Goal: Information Seeking & Learning: Learn about a topic

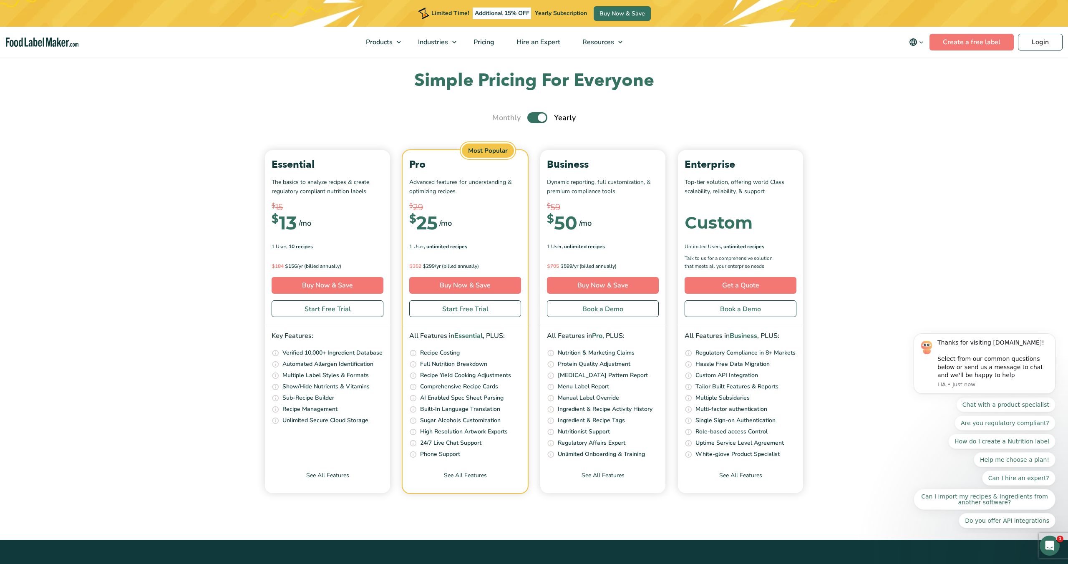
click at [539, 109] on div "Simple Pricing For Everyone Monthly Toggle Yearly (6 Month Free + 2 Free Nutrit…" at bounding box center [533, 281] width 559 height 424
click at [539, 111] on div "Simple Pricing For Everyone Monthly Toggle Yearly (6 Month Free + 2 Free Nutrit…" at bounding box center [533, 281] width 559 height 424
click at [539, 112] on label "Toggle" at bounding box center [537, 117] width 20 height 11
click at [499, 115] on input "Toggle" at bounding box center [496, 117] width 5 height 5
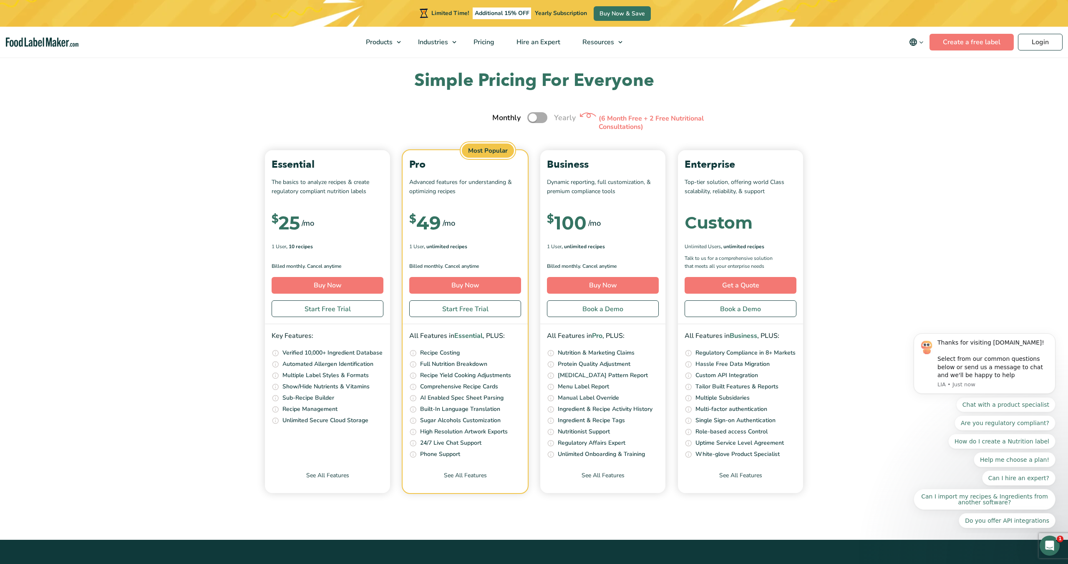
click at [539, 118] on label "Toggle" at bounding box center [537, 117] width 20 height 11
click at [499, 118] on input "Toggle" at bounding box center [496, 117] width 5 height 5
click at [539, 118] on label "Toggle" at bounding box center [537, 117] width 20 height 11
click at [499, 118] on input "Toggle" at bounding box center [496, 117] width 5 height 5
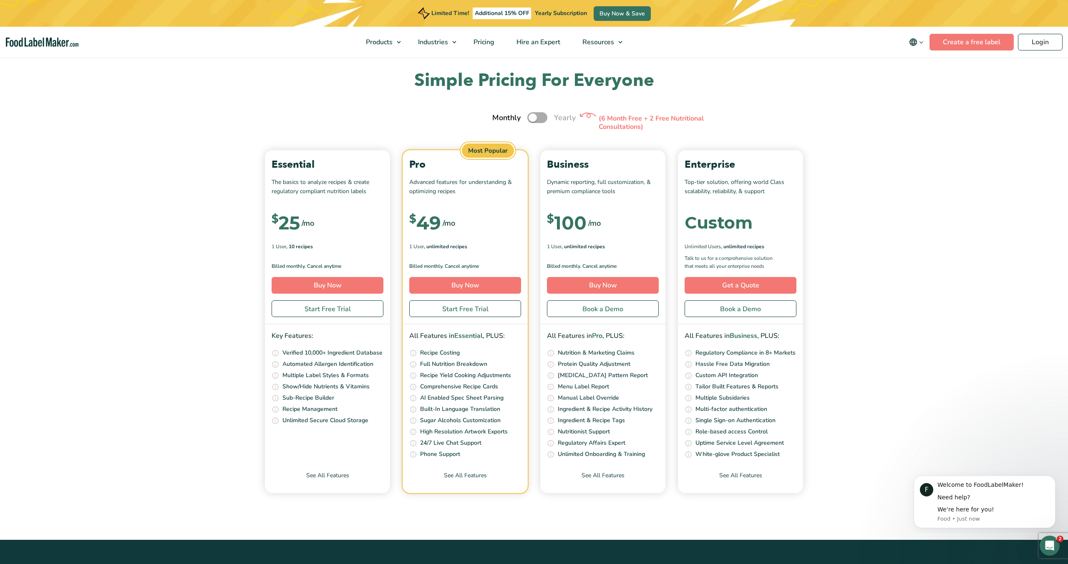
click at [539, 119] on label "Toggle" at bounding box center [537, 117] width 20 height 11
click at [499, 119] on input "Toggle" at bounding box center [496, 117] width 5 height 5
click at [539, 119] on label "Toggle" at bounding box center [537, 117] width 20 height 11
click at [499, 119] on input "Toggle" at bounding box center [496, 117] width 5 height 5
click at [539, 119] on label "Toggle" at bounding box center [537, 117] width 20 height 11
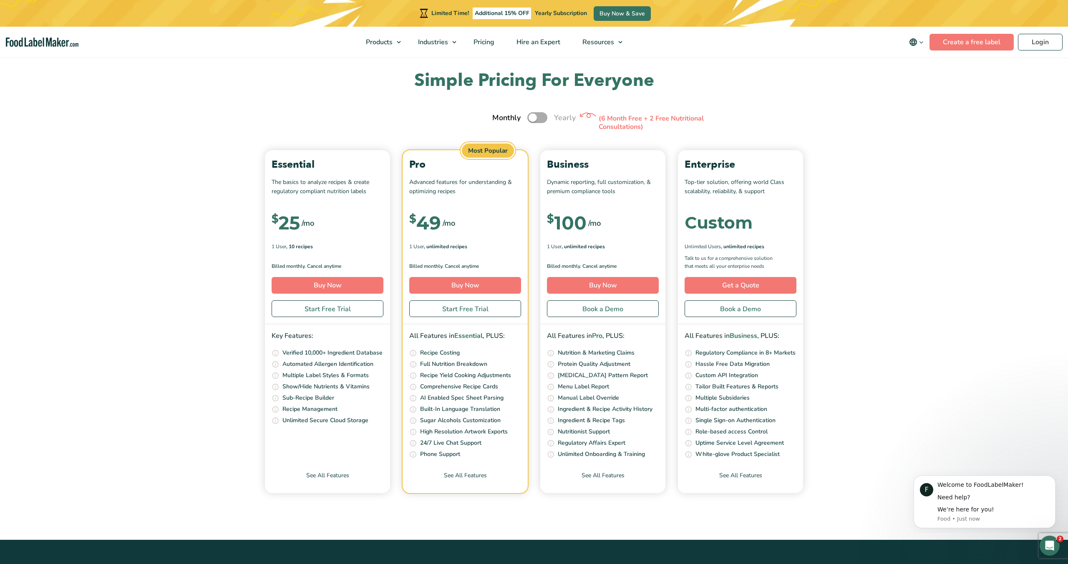
click at [499, 119] on input "Toggle" at bounding box center [496, 117] width 5 height 5
click at [539, 119] on label "Toggle" at bounding box center [537, 117] width 20 height 11
click at [499, 119] on input "Toggle" at bounding box center [496, 117] width 5 height 5
checkbox input "false"
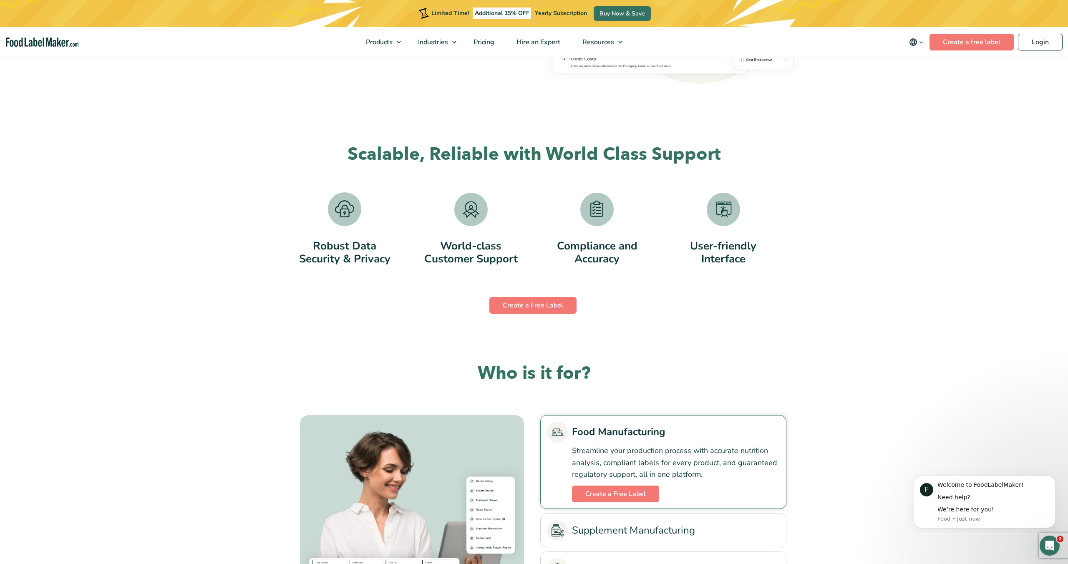
scroll to position [1483, 0]
